Goal: Check status: Check status

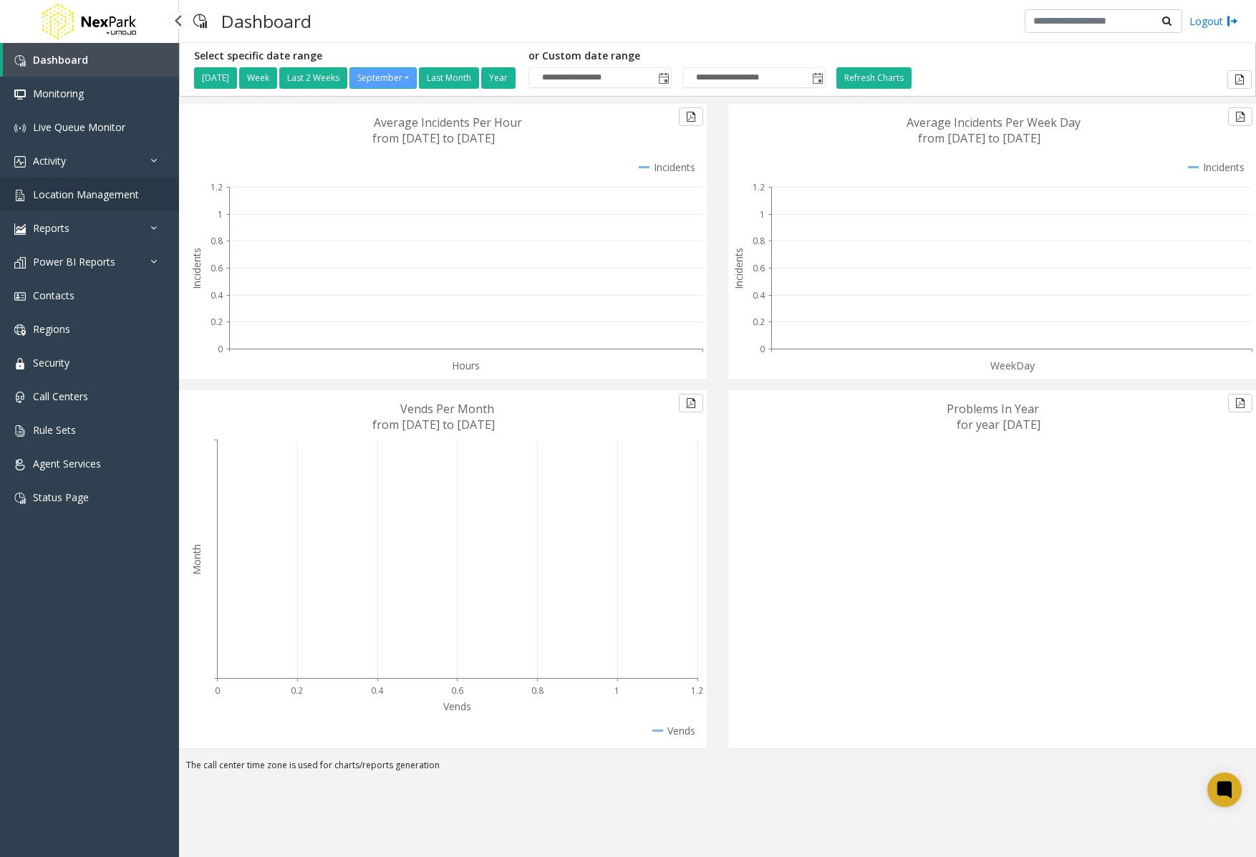
click at [105, 178] on link "Location Management" at bounding box center [89, 195] width 179 height 34
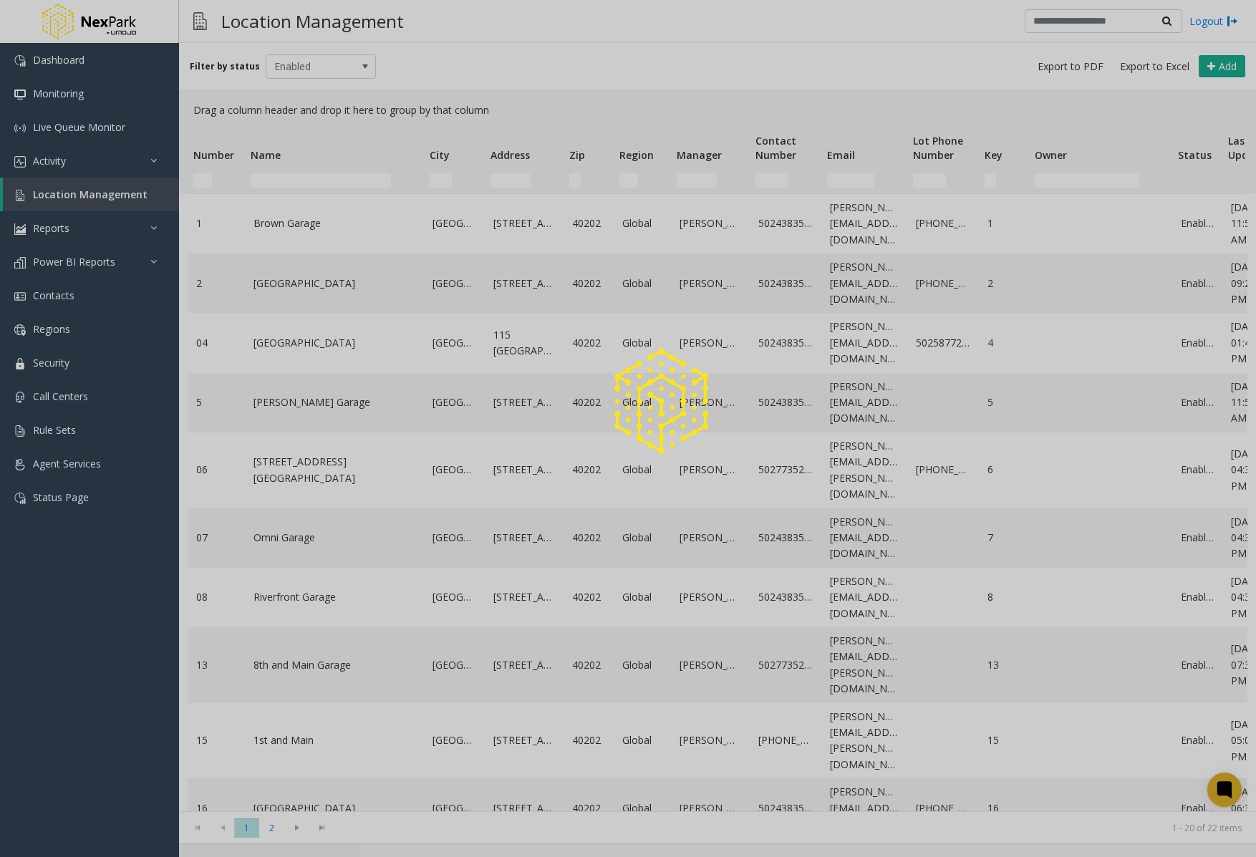
click at [52, 168] on div at bounding box center [628, 428] width 1256 height 857
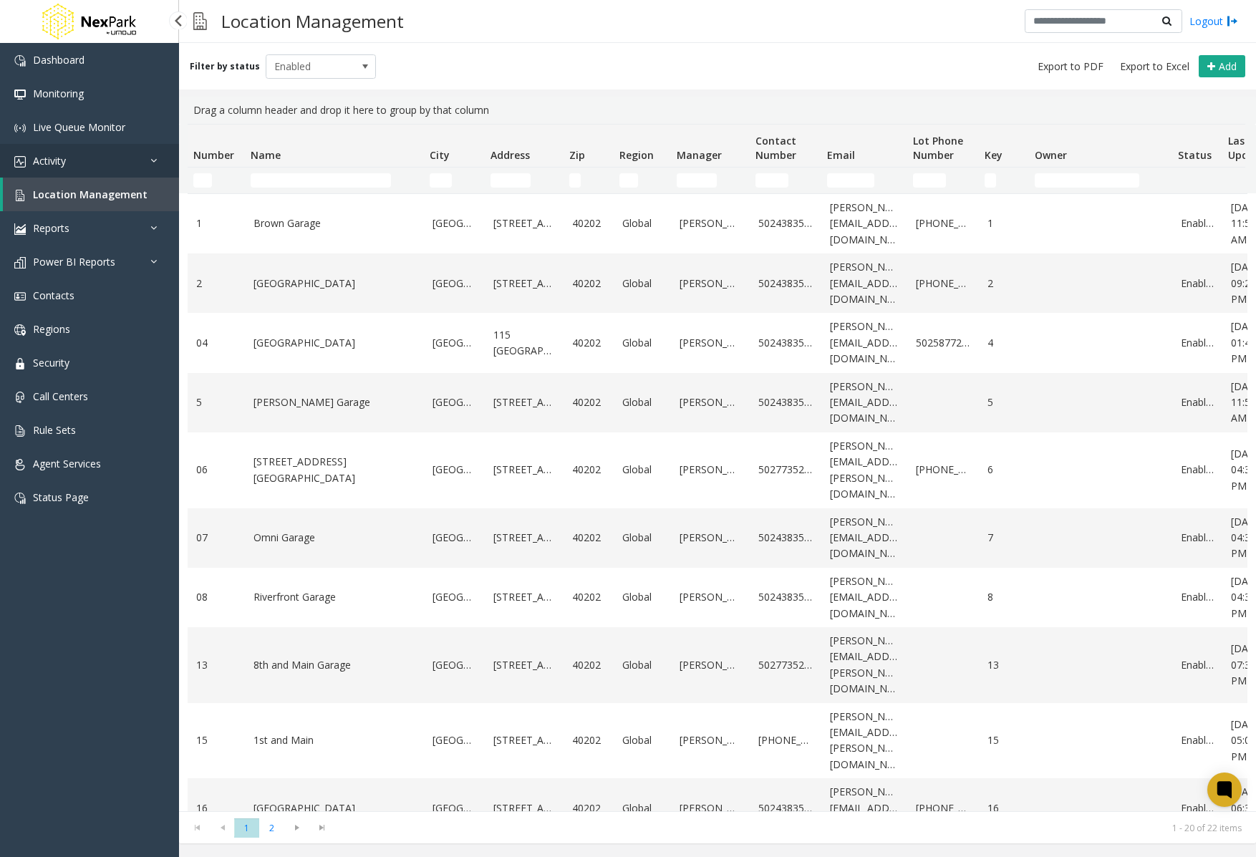
click at [62, 173] on link "Activity" at bounding box center [89, 161] width 179 height 34
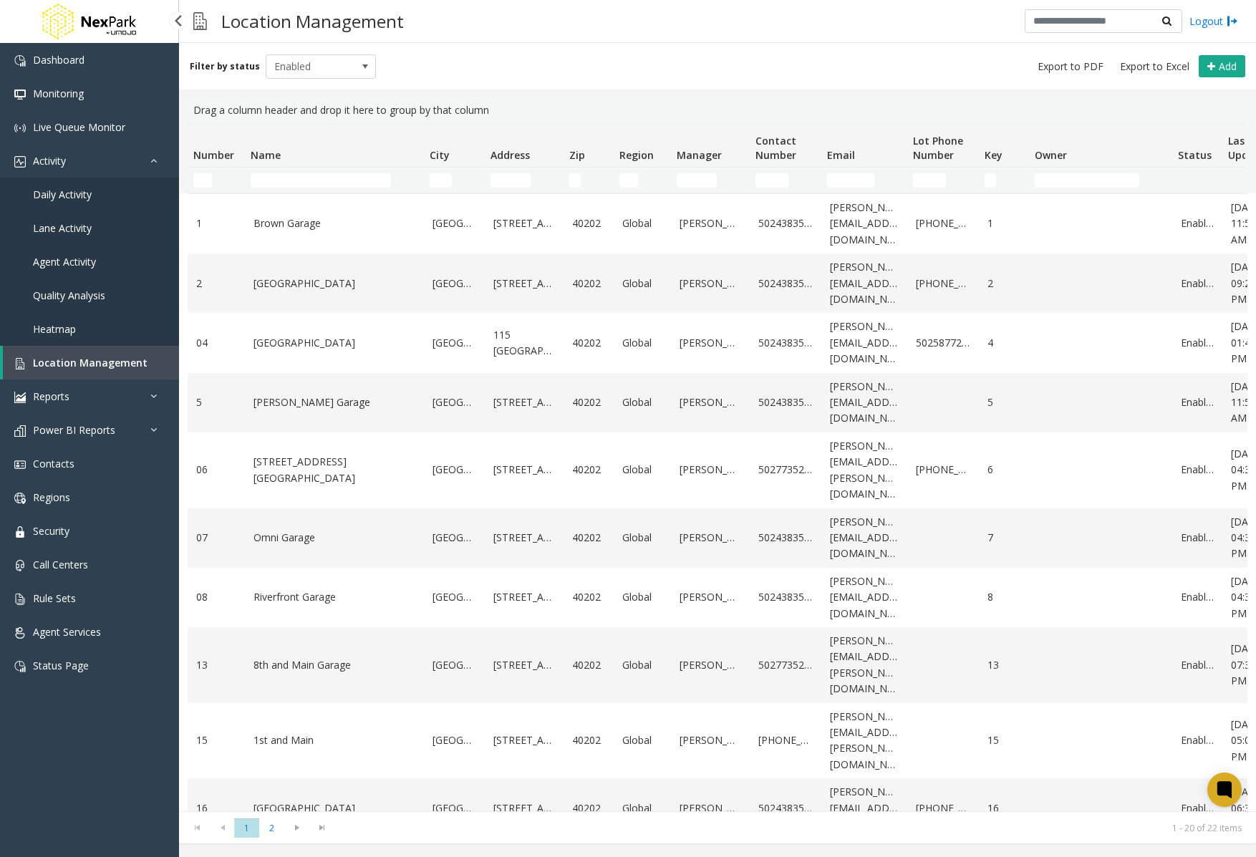
click at [69, 193] on span "Daily Activity" at bounding box center [62, 195] width 59 height 14
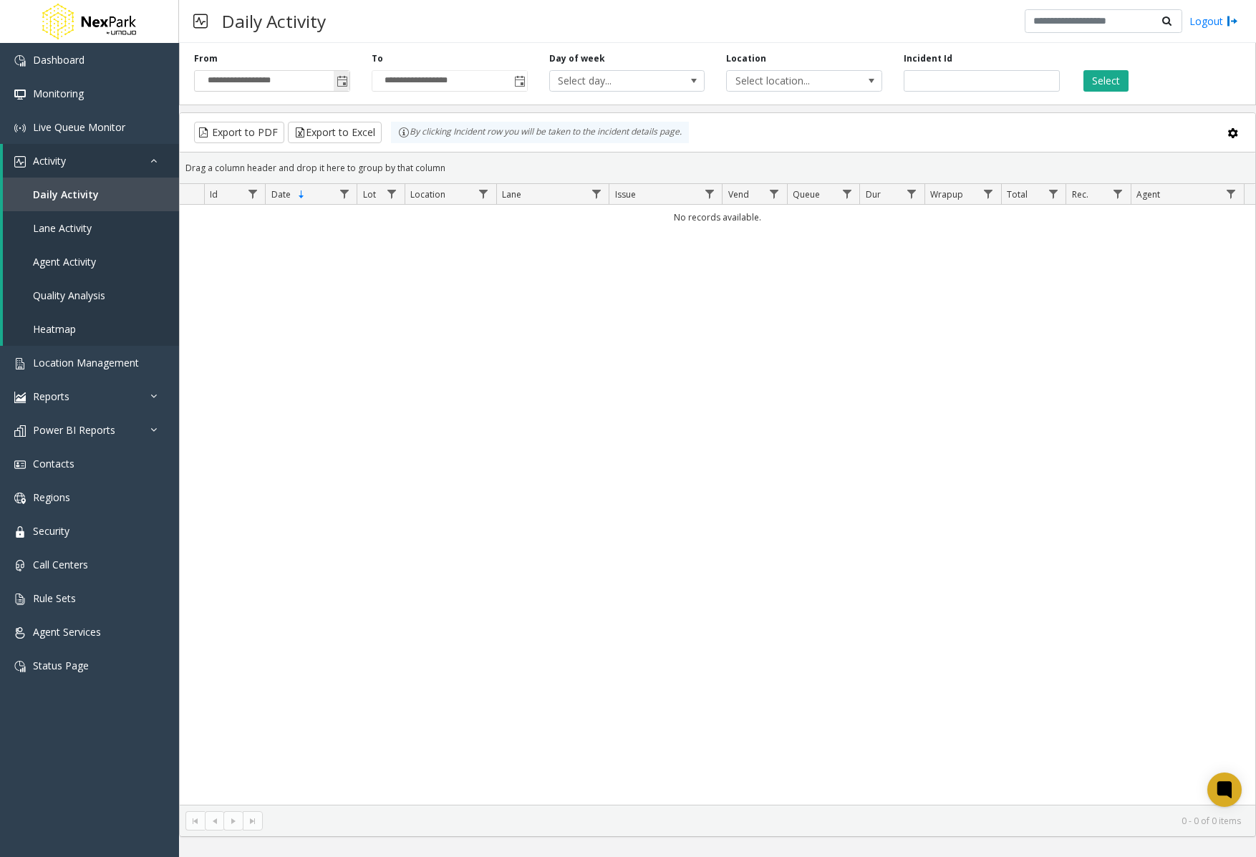
drag, startPoint x: 345, startPoint y: 69, endPoint x: 337, endPoint y: 85, distance: 18.6
click at [345, 69] on span "Toggle popup" at bounding box center [342, 80] width 16 height 23
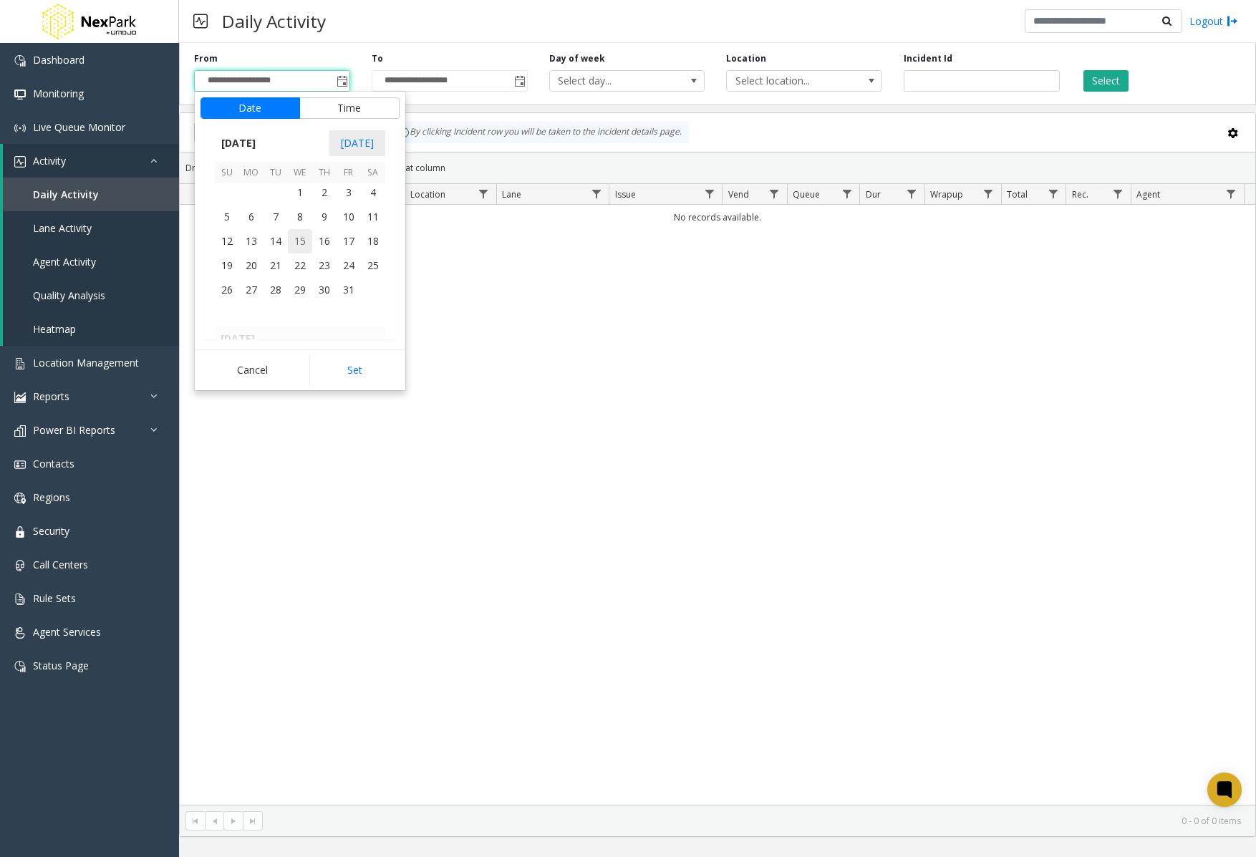
click at [295, 233] on span "15" at bounding box center [300, 241] width 24 height 24
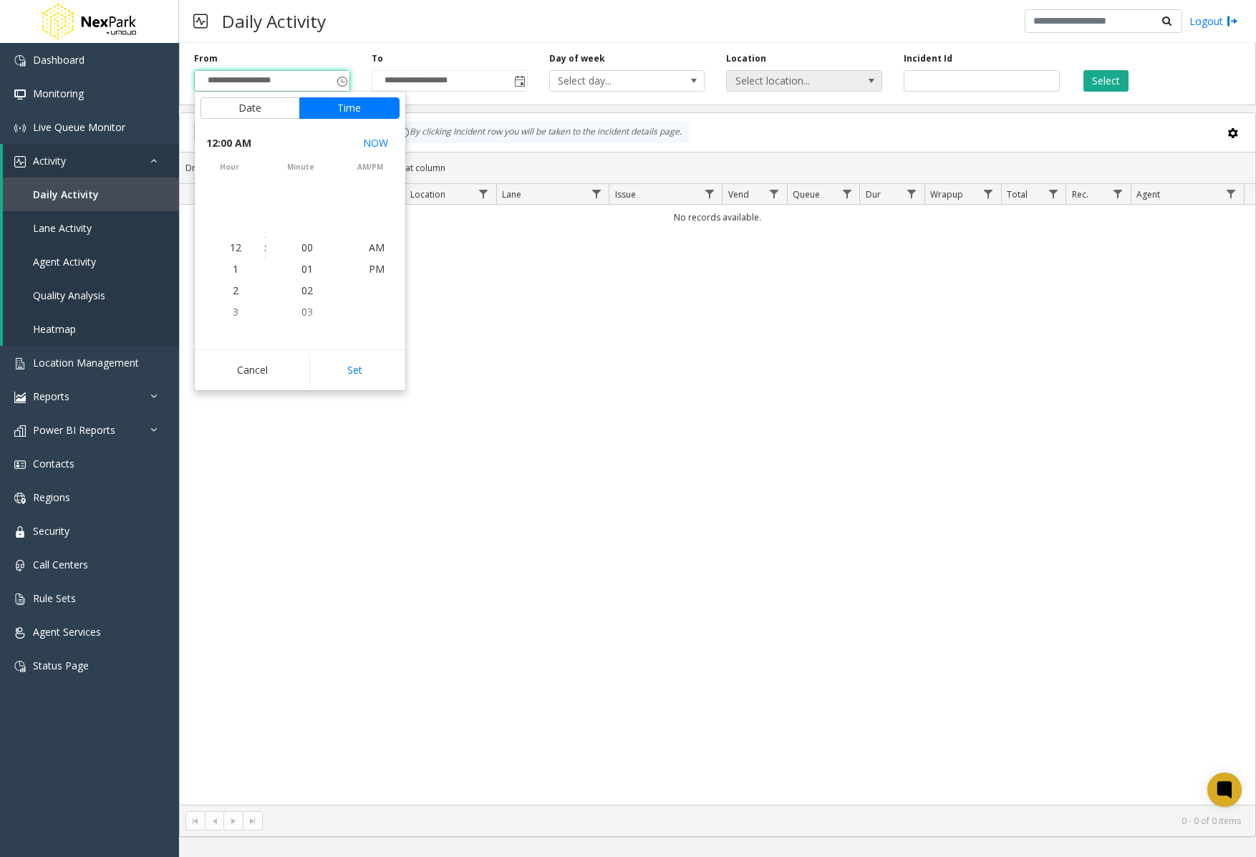
scroll to position [255597, 0]
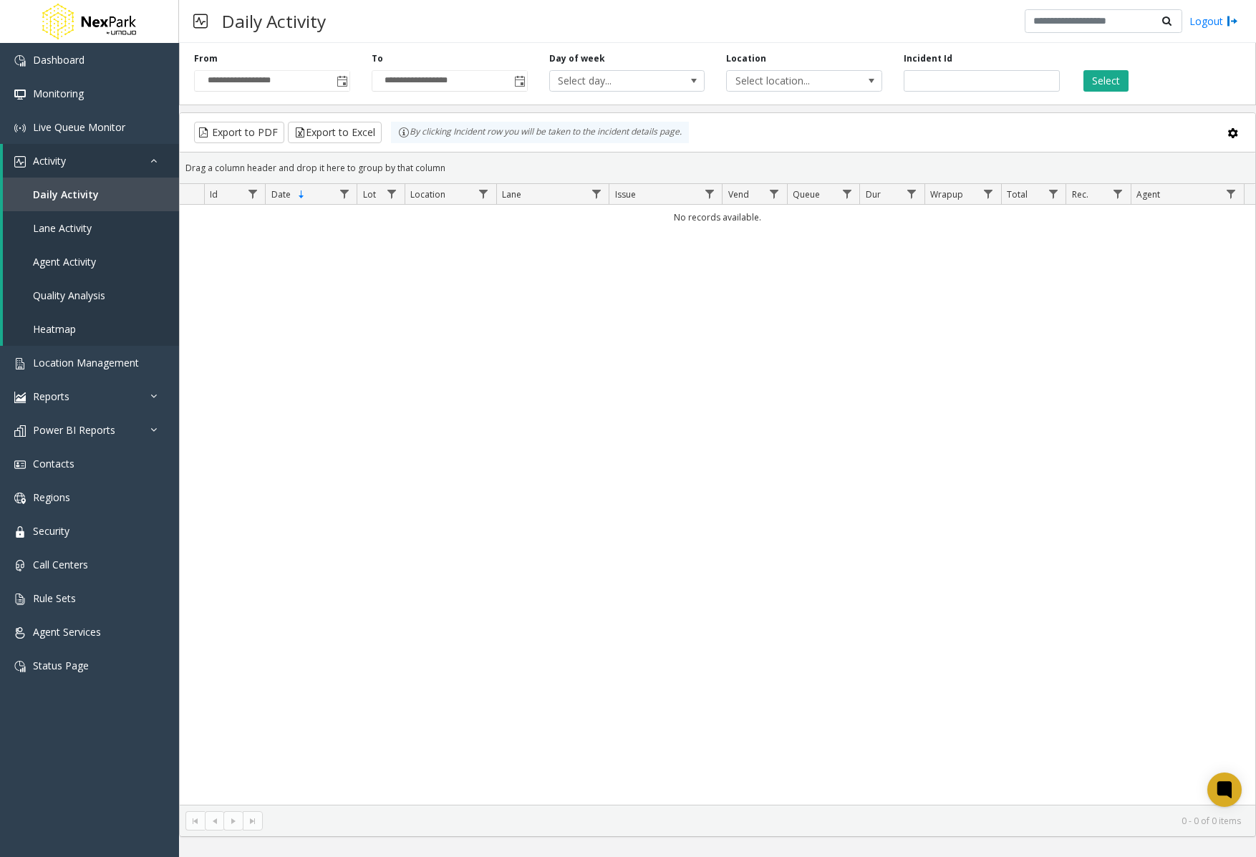
drag, startPoint x: 1106, startPoint y: 88, endPoint x: 1110, endPoint y: 117, distance: 28.9
click at [1107, 77] on button "Select" at bounding box center [1105, 80] width 45 height 21
click at [1105, 68] on div "Select" at bounding box center [1159, 71] width 178 height 39
click at [1105, 73] on button "Select" at bounding box center [1105, 80] width 45 height 21
click at [1105, 77] on button "Select" at bounding box center [1105, 80] width 45 height 21
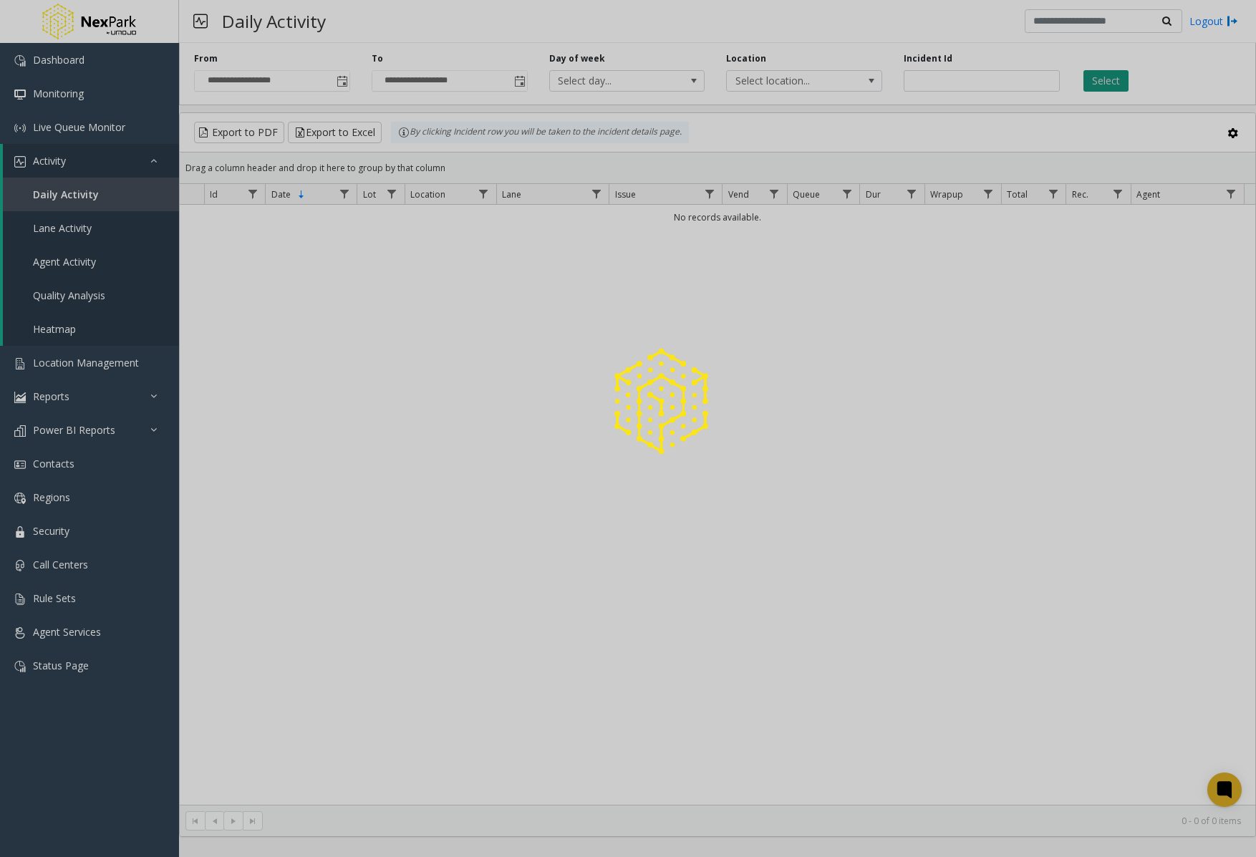
click at [1105, 77] on button "Select" at bounding box center [1105, 80] width 45 height 21
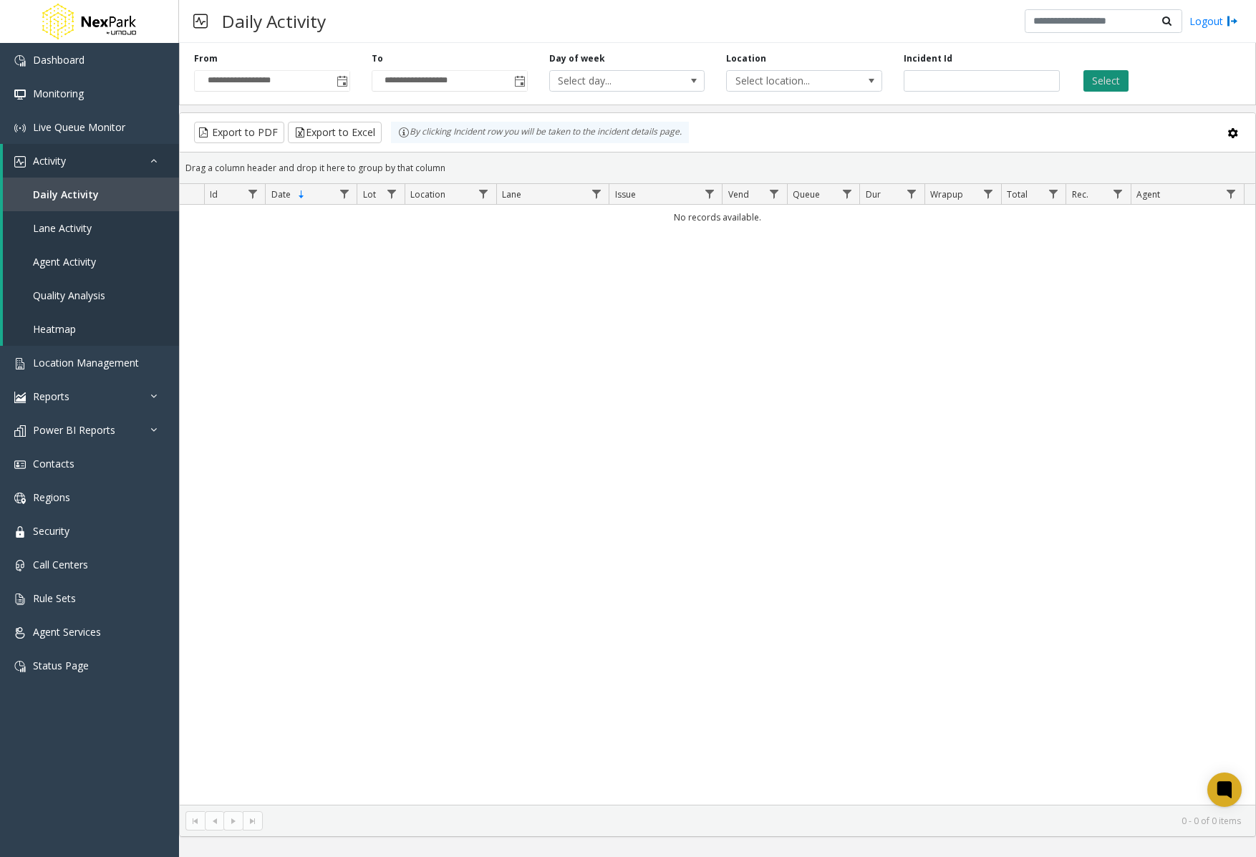
click at [1105, 77] on button "Select" at bounding box center [1105, 80] width 45 height 21
